Goal: Transaction & Acquisition: Purchase product/service

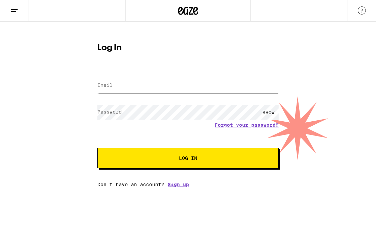
click at [189, 77] on div at bounding box center [187, 86] width 181 height 20
click at [184, 82] on input "Email" at bounding box center [187, 85] width 181 height 15
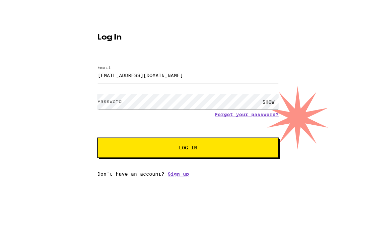
type input "[EMAIL_ADDRESS][DOMAIN_NAME]"
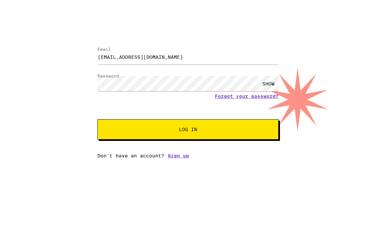
click at [233, 148] on button "Log In" at bounding box center [187, 158] width 181 height 20
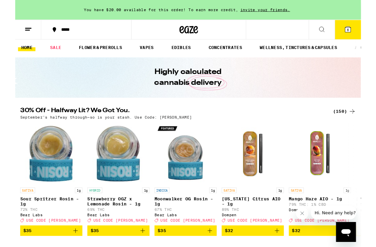
click at [361, 121] on div "(150)" at bounding box center [357, 121] width 25 height 8
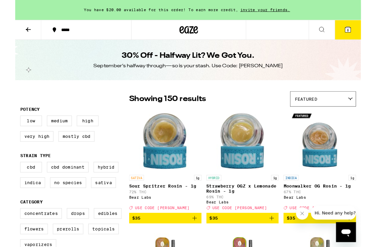
click at [303, 217] on button "Close message from company" at bounding box center [303, 214] width 14 height 14
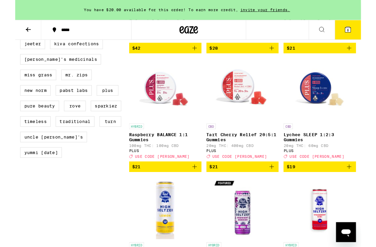
scroll to position [565, 0]
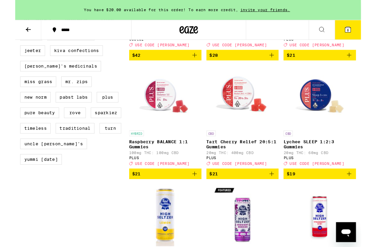
click at [89, 112] on label "PLUS" at bounding box center [101, 105] width 24 height 11
checkbox input "true"
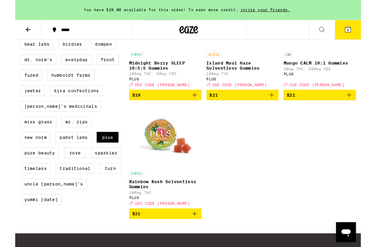
scroll to position [524, 0]
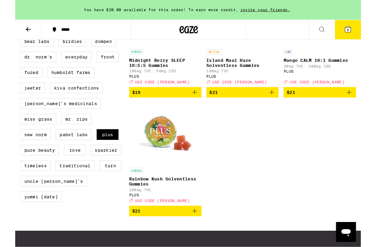
click at [44, 152] on label "Pabst Labs" at bounding box center [63, 146] width 39 height 11
click at [7, 24] on input "Pabst Labs" at bounding box center [7, 24] width 0 height 0
click at [44, 152] on label "Pabst Labs" at bounding box center [63, 146] width 39 height 11
click at [7, 24] on input "Pabst Labs" at bounding box center [7, 24] width 0 height 0
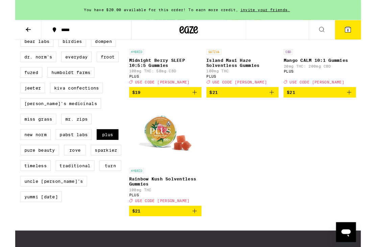
click at [44, 152] on label "Pabst Labs" at bounding box center [63, 146] width 39 height 11
click at [7, 24] on input "Pabst Labs" at bounding box center [7, 23] width 0 height 0
checkbox input "true"
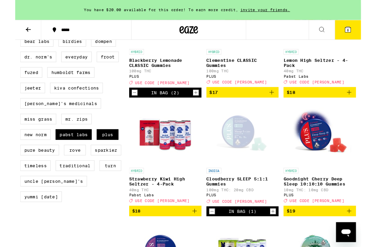
click at [89, 152] on label "PLUS" at bounding box center [101, 146] width 24 height 11
click at [7, 24] on input "PLUS" at bounding box center [7, 23] width 0 height 0
checkbox input "false"
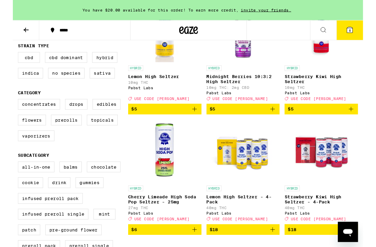
scroll to position [176, 0]
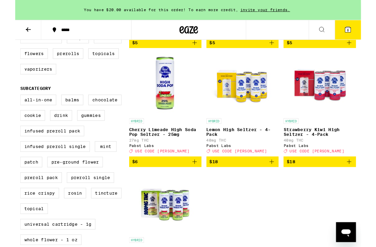
click at [310, 234] on div "HYBRID Lemon High [PERSON_NAME] 10mg THC Pabst Labs Deal Created with Sketch. U…" at bounding box center [247, 120] width 247 height 382
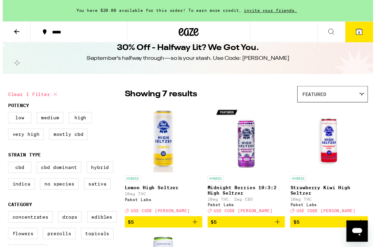
scroll to position [16, 0]
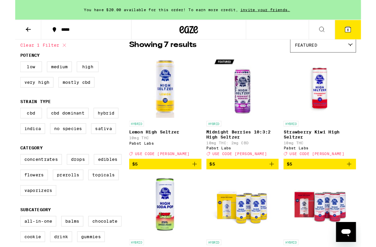
click at [363, 183] on icon "Add to bag" at bounding box center [363, 179] width 8 height 8
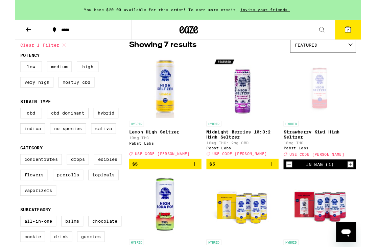
click at [356, 35] on button "7" at bounding box center [361, 32] width 28 height 21
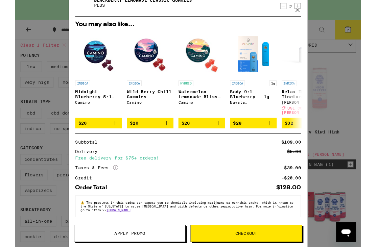
scroll to position [128, 0]
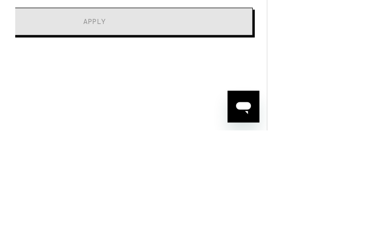
click at [144, 57] on input "Promo Code" at bounding box center [117, 62] width 215 height 10
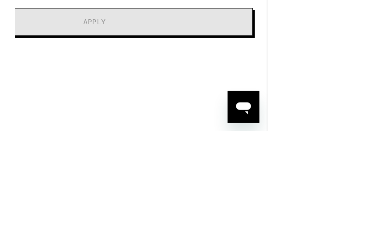
scroll to position [149, 0]
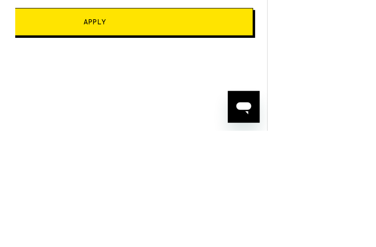
type input "[PERSON_NAME]"
click at [142, 92] on span "Apply" at bounding box center [117, 94] width 169 height 5
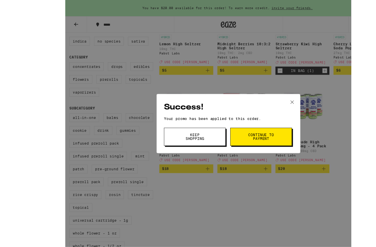
scroll to position [175, 0]
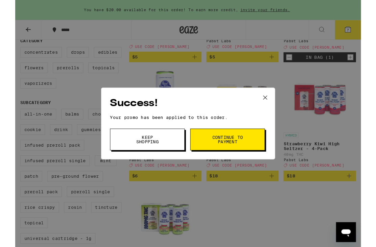
click at [273, 106] on icon at bounding box center [272, 106] width 10 height 10
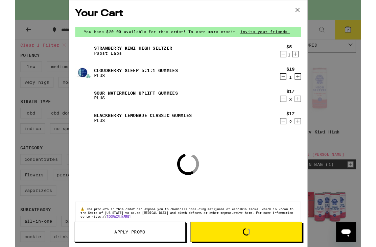
click at [358, 34] on div "Your Cart You have $20.00 available for this order! To earn more credit, invite…" at bounding box center [188, 134] width 376 height 269
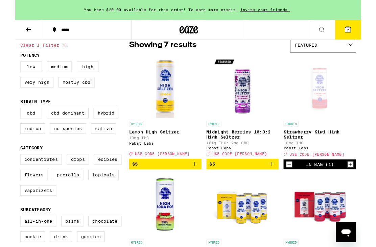
click at [355, 35] on button "7" at bounding box center [361, 32] width 28 height 21
click at [355, 34] on button "7" at bounding box center [361, 32] width 28 height 21
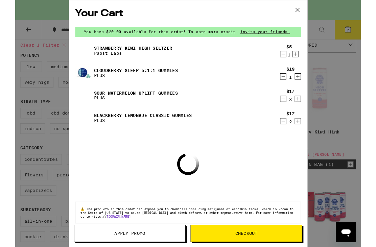
click at [140, 125] on link "Blackberry Lemonade CLASSIC Gummies" at bounding box center [139, 125] width 106 height 5
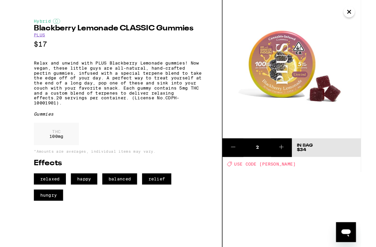
click at [364, 14] on icon "Close" at bounding box center [363, 13] width 8 height 10
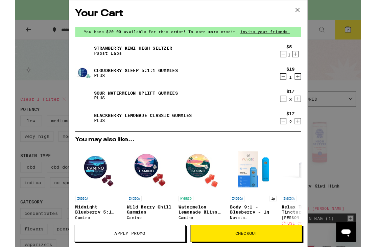
click at [166, 78] on link "Cloudberry SLEEP 5:1:1 Gummies" at bounding box center [131, 76] width 91 height 5
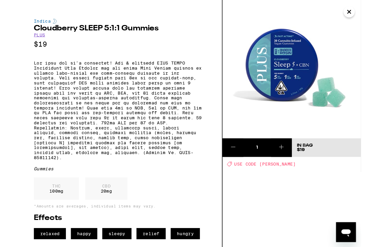
click at [362, 15] on icon "Close" at bounding box center [363, 13] width 8 height 10
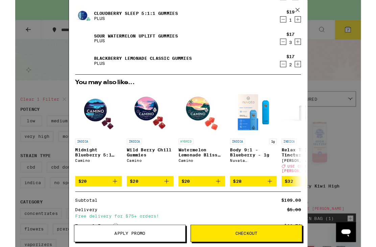
scroll to position [63, 0]
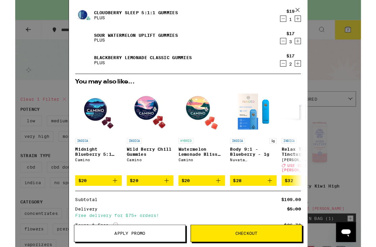
click at [338, 73] on div "Your Cart You have $20.00 available for this order! To earn more credit, invite…" at bounding box center [188, 134] width 376 height 269
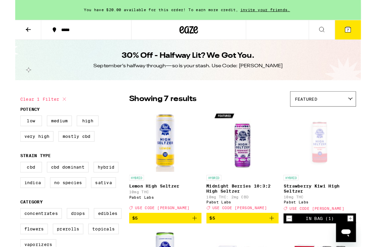
click at [189, 38] on icon at bounding box center [188, 32] width 20 height 12
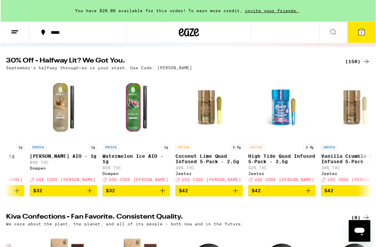
scroll to position [63, 0]
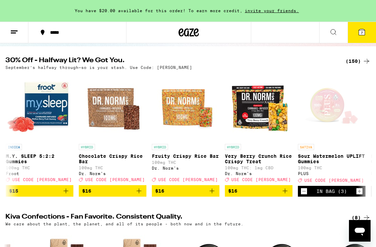
click at [364, 35] on icon at bounding box center [362, 32] width 8 height 8
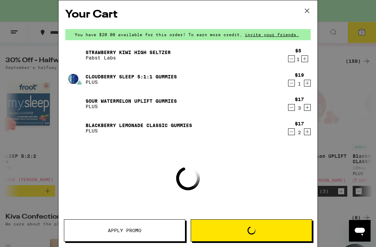
scroll to position [0, 3158]
click at [310, 8] on icon at bounding box center [307, 11] width 10 height 10
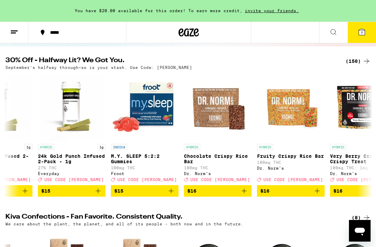
click at [353, 62] on div "(150)" at bounding box center [357, 61] width 25 height 8
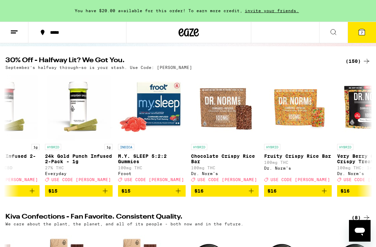
click at [367, 65] on icon at bounding box center [366, 61] width 8 height 8
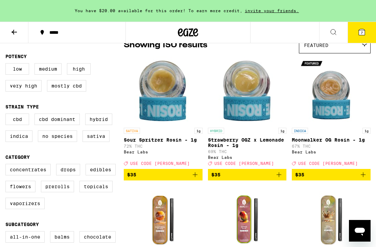
click at [368, 25] on div "30% Off - Halfway Lit? We Got You. September’s halfway through—so is your stash…" at bounding box center [188, 3] width 376 height 44
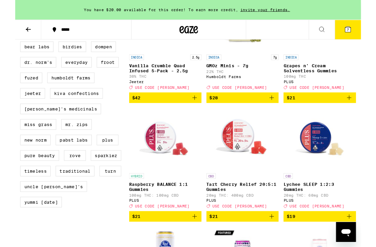
click at [39, 158] on label "New Norm" at bounding box center [21, 152] width 33 height 11
click at [7, 30] on input "New Norm" at bounding box center [7, 29] width 0 height 0
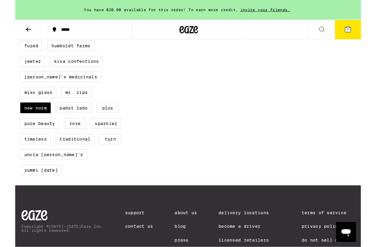
scroll to position [554, 0]
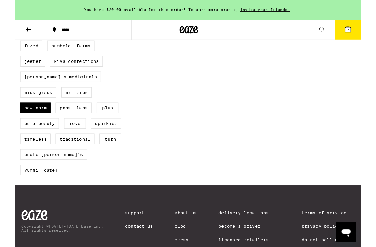
click at [39, 123] on label "New Norm" at bounding box center [21, 117] width 33 height 11
checkbox input "false"
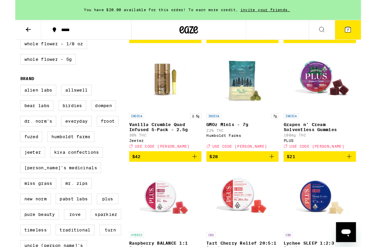
scroll to position [456, 0]
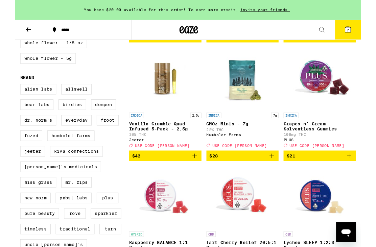
click at [32, 137] on label "Dr. Norm's" at bounding box center [24, 130] width 39 height 11
click at [7, 93] on input "Dr. Norm's" at bounding box center [7, 92] width 0 height 0
checkbox input "true"
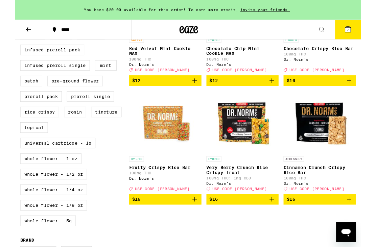
scroll to position [288, 0]
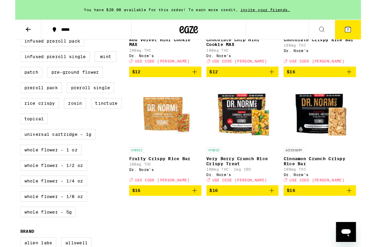
click at [159, 137] on img "Open page for Fruity Crispy Rice Bar from Dr. Norm's" at bounding box center [163, 124] width 68 height 68
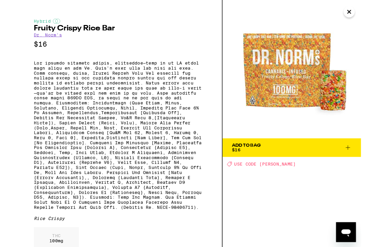
click at [319, 83] on img at bounding box center [300, 75] width 150 height 150
click at [322, 81] on img at bounding box center [300, 75] width 150 height 150
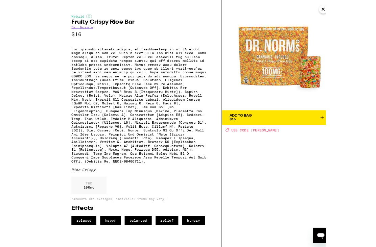
scroll to position [252, 0]
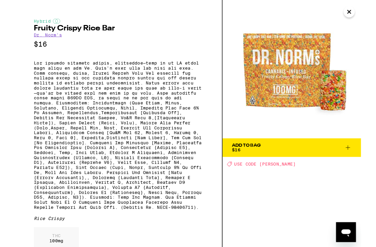
click at [362, 17] on icon "Close" at bounding box center [363, 13] width 8 height 10
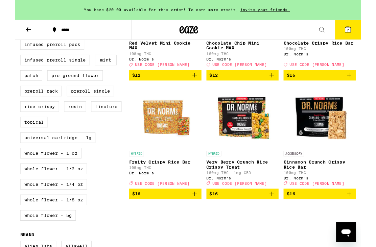
scroll to position [296, 0]
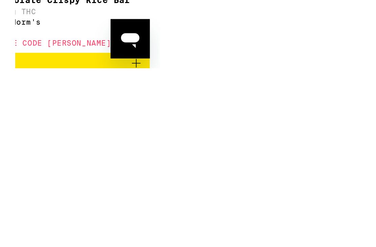
click at [145, 241] on span "$16" at bounding box center [141, 245] width 80 height 8
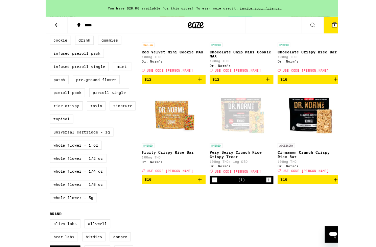
scroll to position [291, 0]
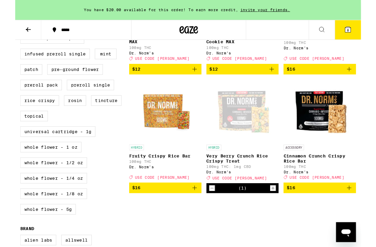
click at [364, 33] on icon at bounding box center [362, 32] width 6 height 6
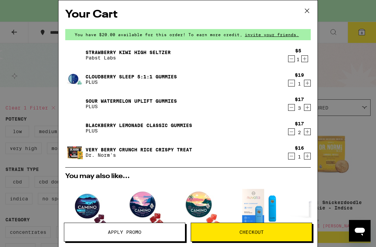
click at [279, 236] on button "Checkout" at bounding box center [251, 232] width 121 height 19
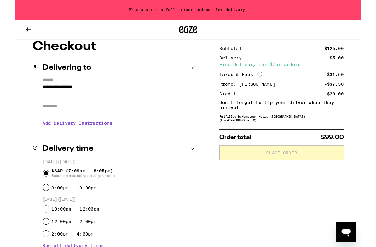
scroll to position [66, 0]
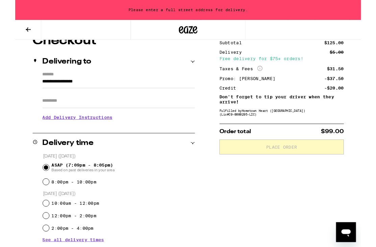
click at [129, 87] on input "**********" at bounding box center [113, 90] width 166 height 11
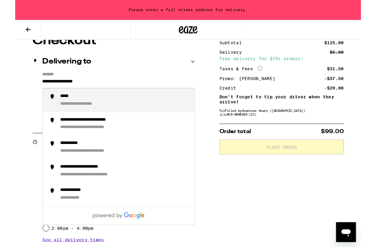
click at [194, 71] on div "Delivering to" at bounding box center [107, 67] width 176 height 8
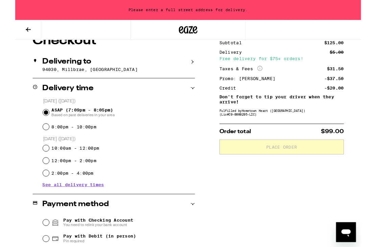
click at [176, 76] on p "94030, Millbrae, [GEOGRAPHIC_DATA]" at bounding box center [113, 75] width 166 height 5
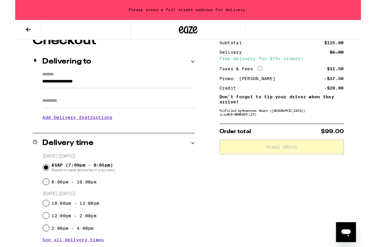
click at [144, 90] on input "**********" at bounding box center [113, 90] width 166 height 11
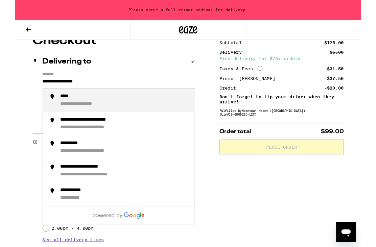
click at [100, 87] on input "**********" at bounding box center [113, 90] width 166 height 11
type input "**********"
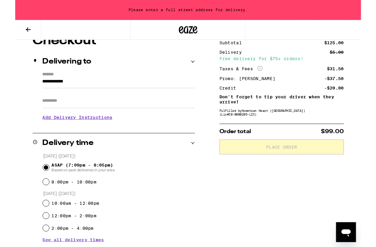
click at [122, 112] on input "Apt/Suite" at bounding box center [113, 109] width 166 height 16
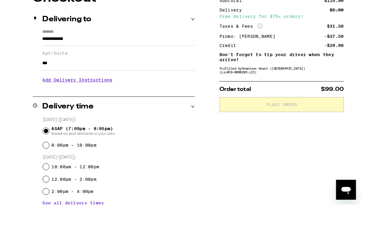
type input "***"
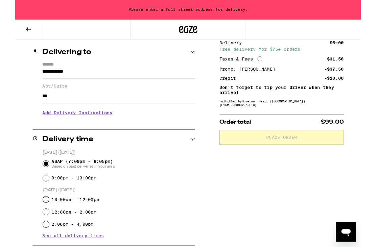
click at [36, 195] on input "8:00pm - 10:00pm" at bounding box center [33, 194] width 7 height 7
radio input "true"
click at [37, 178] on div "ASAP (7:09pm - 8:05pm) Based on past deliveries in your area" at bounding box center [112, 178] width 165 height 18
click at [40, 177] on span "ASAP (7:09pm - 8:05pm) Based on past deliveries in your area" at bounding box center [74, 178] width 69 height 11
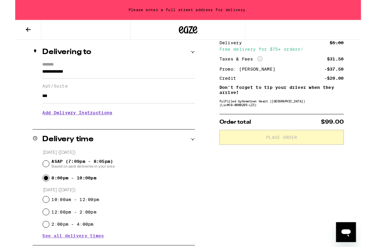
click at [37, 177] on input "ASAP (7:09pm - 8:05pm) Based on past deliveries in your area" at bounding box center [33, 178] width 7 height 7
radio input "true"
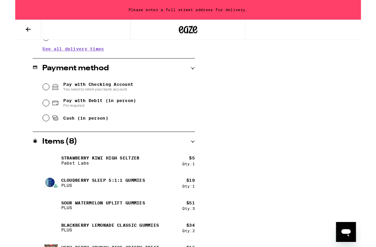
scroll to position [286, 0]
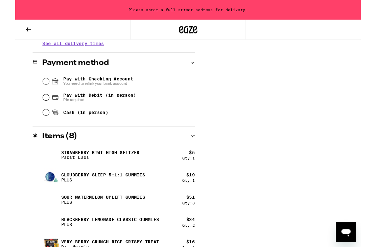
click at [36, 109] on input "Pay with Debit (in person) Pin required" at bounding box center [33, 106] width 7 height 7
radio input "true"
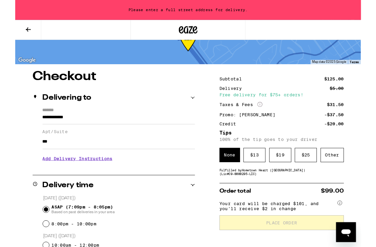
scroll to position [23, 0]
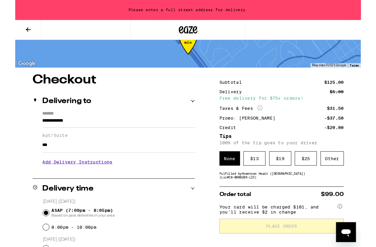
click at [46, 135] on input "**********" at bounding box center [113, 132] width 166 height 11
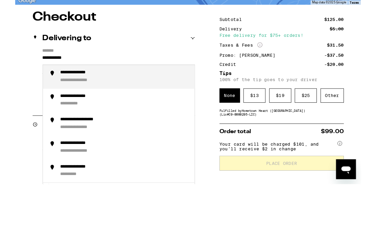
click at [89, 150] on input "***" at bounding box center [113, 158] width 166 height 16
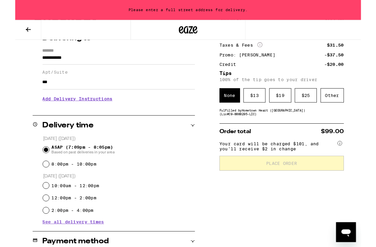
scroll to position [91, 0]
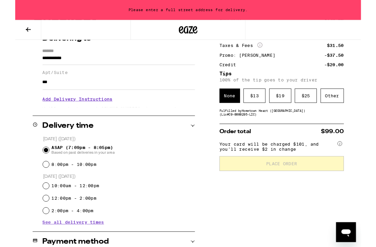
click at [107, 70] on input "**********" at bounding box center [113, 64] width 166 height 11
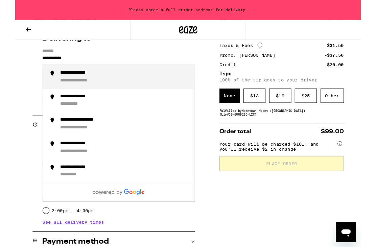
click at [73, 81] on div "**********" at bounding box center [73, 79] width 49 height 6
type input "**********"
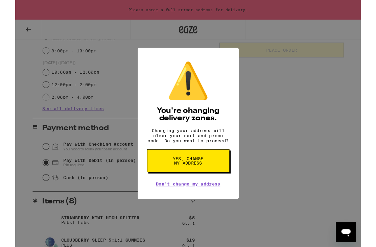
scroll to position [215, 0]
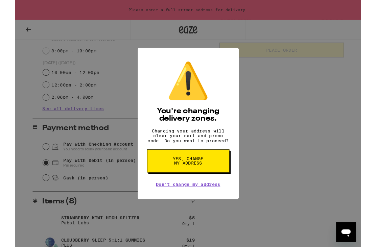
click at [211, 184] on button "Yes, change my address" at bounding box center [188, 175] width 90 height 25
radio input "false"
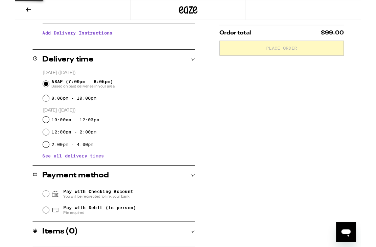
type input "**********"
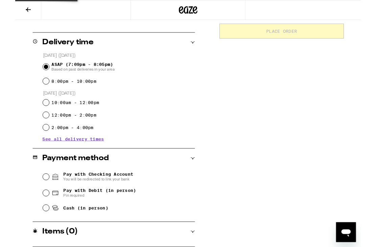
scroll to position [160, 0]
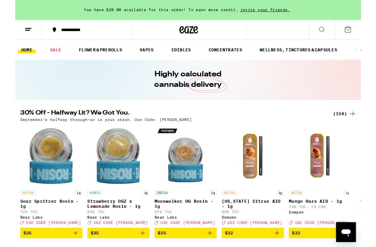
click at [368, 35] on button at bounding box center [361, 32] width 28 height 21
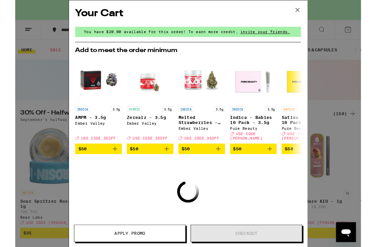
click at [305, 18] on button at bounding box center [306, 11] width 21 height 22
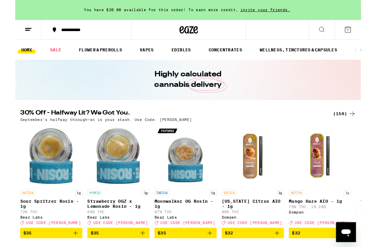
click at [366, 126] on icon at bounding box center [366, 124] width 8 height 8
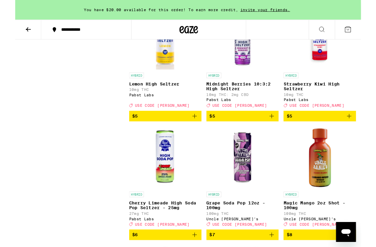
scroll to position [755, 0]
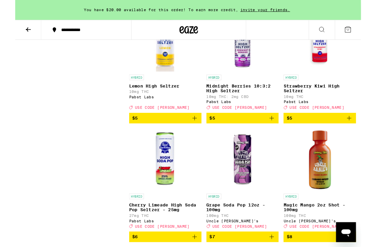
click at [366, 133] on icon "Add to bag" at bounding box center [363, 128] width 8 height 8
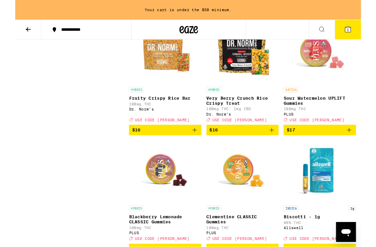
scroll to position [2028, 0]
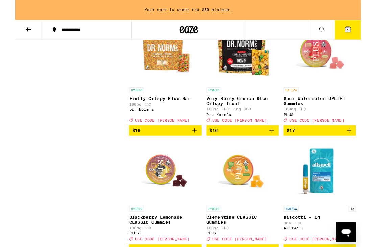
click at [277, 146] on icon "Add to bag" at bounding box center [279, 142] width 8 height 8
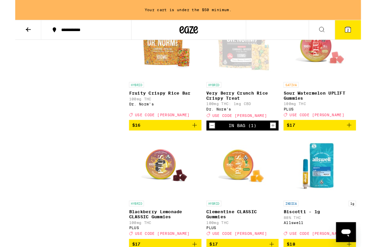
scroll to position [2034, 0]
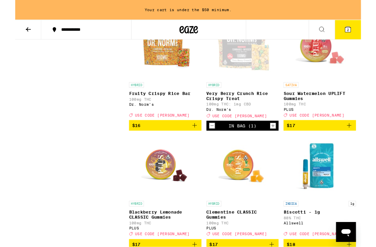
click at [212, 141] on icon "Decrement" at bounding box center [214, 137] width 6 height 8
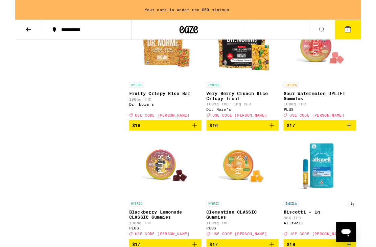
scroll to position [2034, 0]
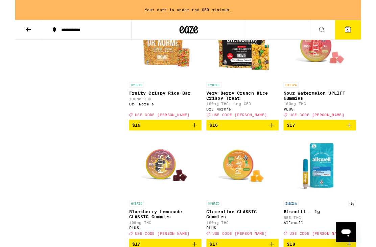
click at [362, 139] on icon "Add to bag" at bounding box center [363, 136] width 5 height 5
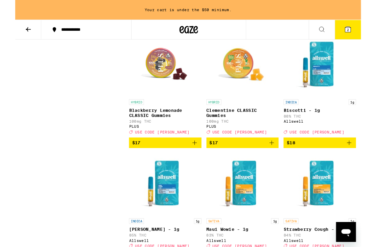
click at [191, 161] on button "$17" at bounding box center [163, 155] width 79 height 11
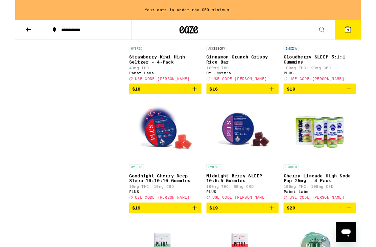
scroll to position [2586, 0]
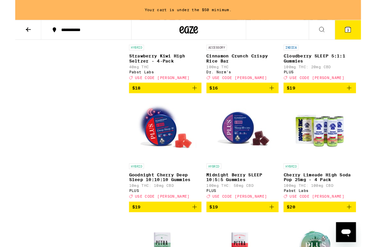
click at [364, 100] on icon "Add to bag" at bounding box center [363, 96] width 8 height 8
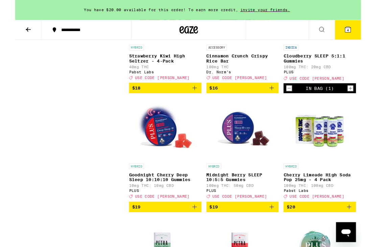
click at [366, 29] on button "4" at bounding box center [361, 32] width 28 height 21
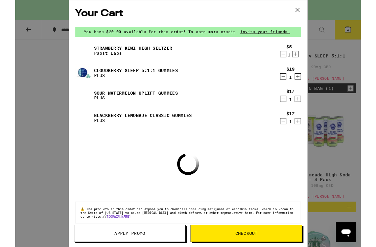
click at [307, 110] on icon "Increment" at bounding box center [308, 108] width 4 height 4
click at [308, 110] on icon "Increment" at bounding box center [307, 107] width 6 height 8
click at [290, 112] on icon "Decrement" at bounding box center [291, 107] width 6 height 8
click at [306, 133] on icon "Increment" at bounding box center [308, 132] width 4 height 4
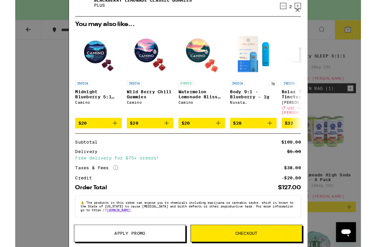
scroll to position [128, 0]
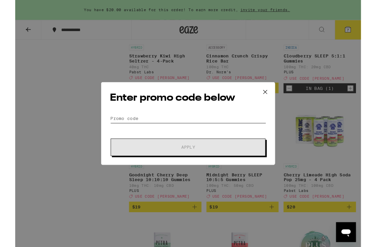
click at [228, 132] on input "Promo Code" at bounding box center [188, 129] width 170 height 10
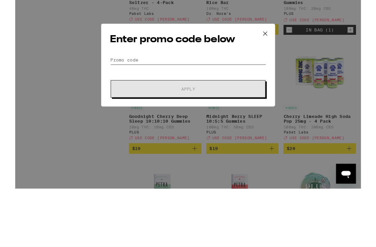
click at [222, 124] on input "Promo Code" at bounding box center [188, 129] width 170 height 10
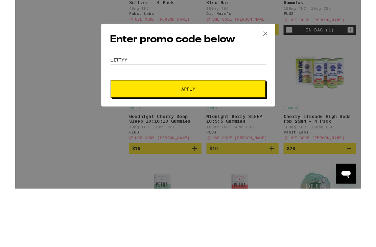
click at [233, 158] on span "Apply" at bounding box center [188, 160] width 122 height 5
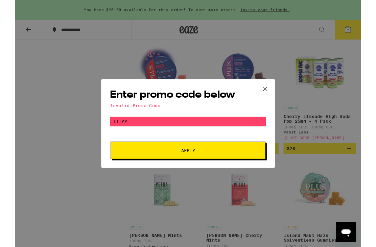
click at [222, 136] on input "littyy" at bounding box center [188, 132] width 170 height 10
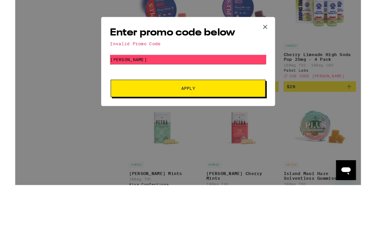
type input "[PERSON_NAME]"
click at [227, 154] on button "Apply" at bounding box center [188, 163] width 168 height 19
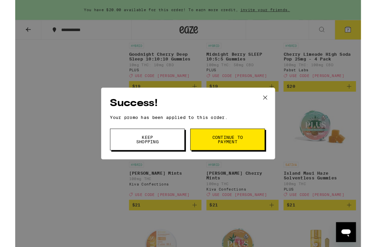
click at [287, 99] on div "Success! Your promo has been applied to this order. Promo Code [PERSON_NAME] Ke…" at bounding box center [188, 134] width 376 height 269
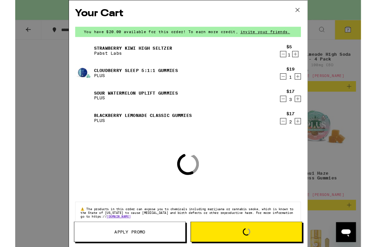
scroll to position [2586, 0]
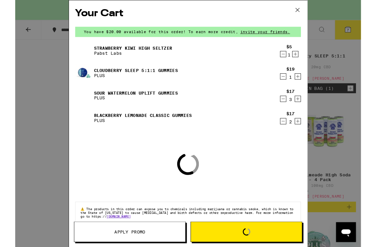
click at [269, 110] on div "Sour Watermelon UPLIFT Gummies PLUS" at bounding box center [174, 103] width 219 height 19
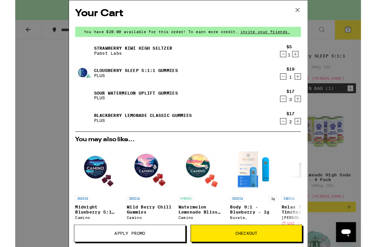
click at [304, 12] on icon at bounding box center [307, 11] width 10 height 10
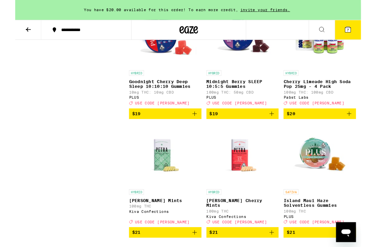
scroll to position [2686, 0]
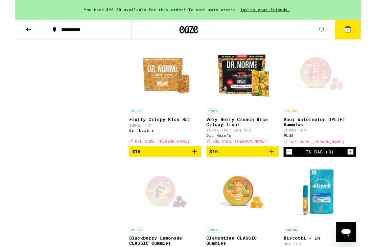
click at [279, 169] on icon "Add to bag" at bounding box center [279, 165] width 8 height 8
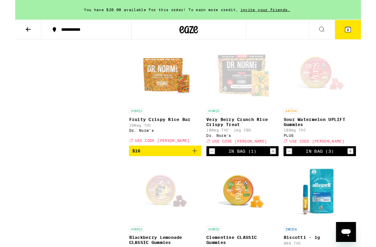
scroll to position [2005, 0]
click at [369, 27] on button "8" at bounding box center [361, 32] width 28 height 21
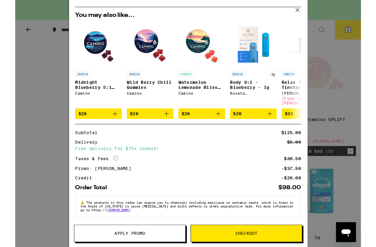
scroll to position [163, 0]
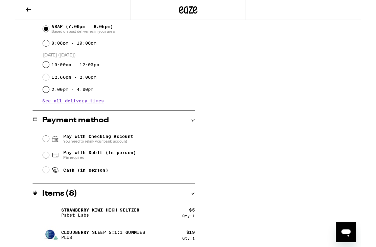
scroll to position [209, 0]
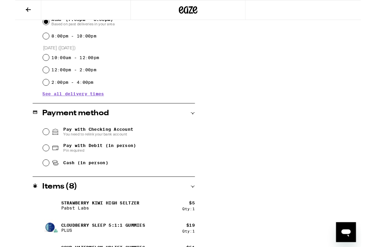
click at [32, 164] on input "Pay with Debit (in person) Pin required" at bounding box center [33, 161] width 7 height 7
radio input "true"
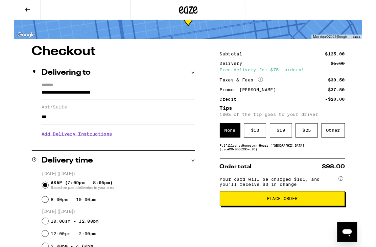
scroll to position [97, 0]
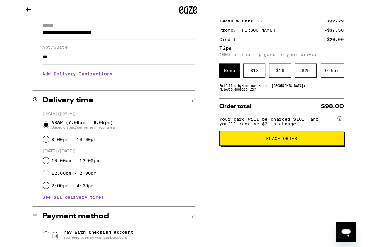
click at [310, 153] on span "Place Order" at bounding box center [290, 150] width 124 height 5
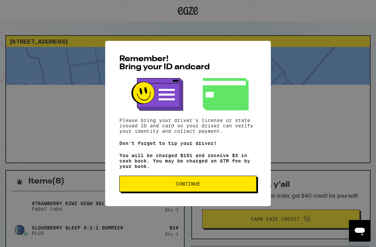
click at [135, 161] on p "You will be charged $101 and receive $3 in cash back. You may be charged an ATM…" at bounding box center [187, 161] width 137 height 16
click at [141, 186] on span "Continue" at bounding box center [188, 184] width 126 height 5
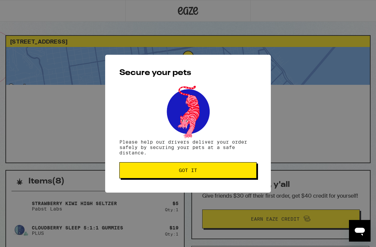
click at [144, 171] on span "Got it" at bounding box center [188, 170] width 126 height 5
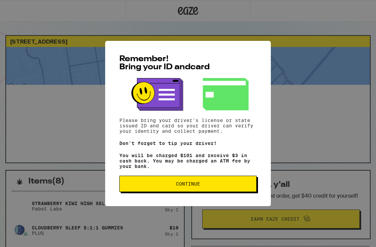
click at [244, 191] on button "Continue" at bounding box center [187, 184] width 137 height 16
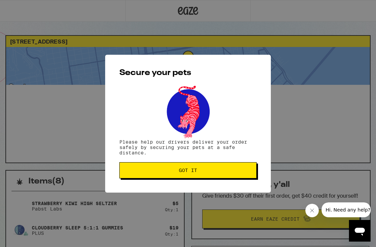
click at [251, 169] on button "Got it" at bounding box center [187, 170] width 137 height 16
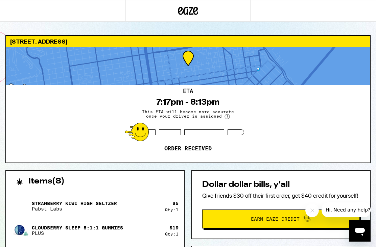
click at [290, 149] on div "ETA 7:17pm - 8:13pm This ETA will become more accurate once your driver is assi…" at bounding box center [188, 124] width 364 height 78
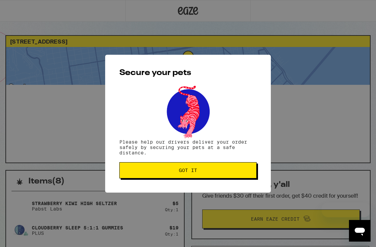
click at [228, 170] on span "Got it" at bounding box center [188, 170] width 126 height 5
